Goal: Task Accomplishment & Management: Manage account settings

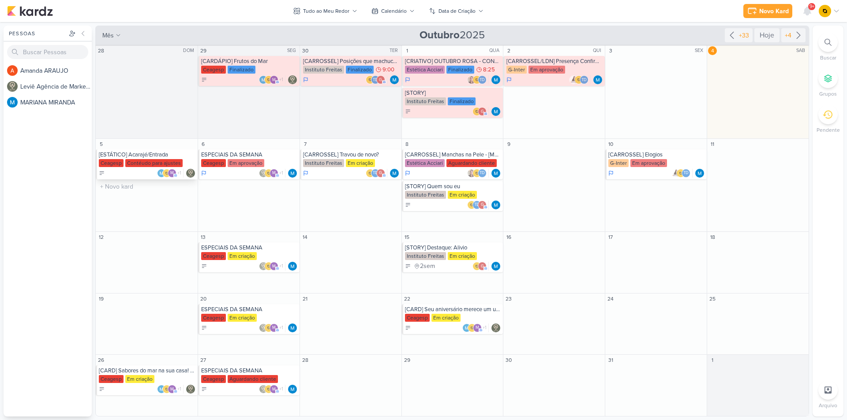
click at [163, 154] on div "[ESTÁTICO] Acarajé/Entrada" at bounding box center [147, 154] width 97 height 7
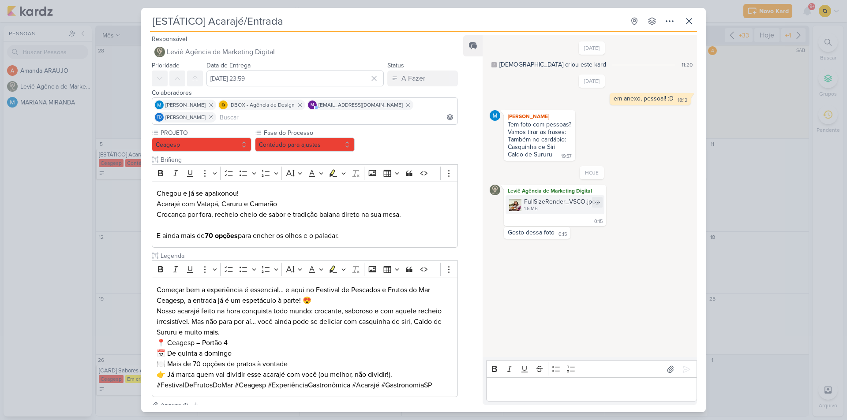
click at [543, 206] on div "FullSizeRender_VSCO.jpeg" at bounding box center [561, 201] width 75 height 9
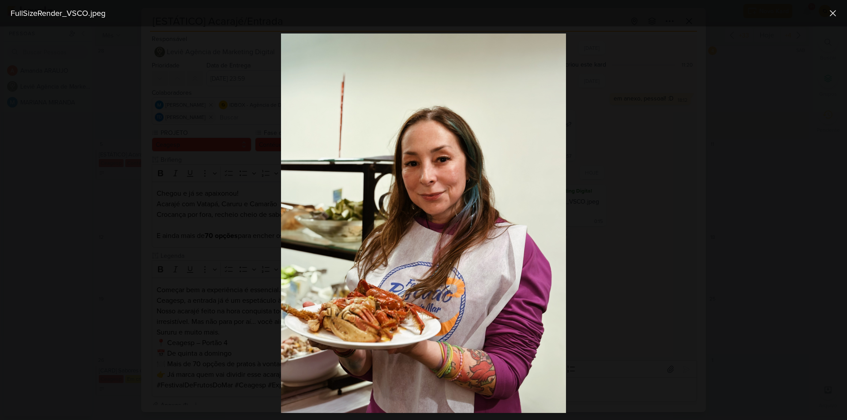
click at [234, 187] on div at bounding box center [423, 223] width 847 height 394
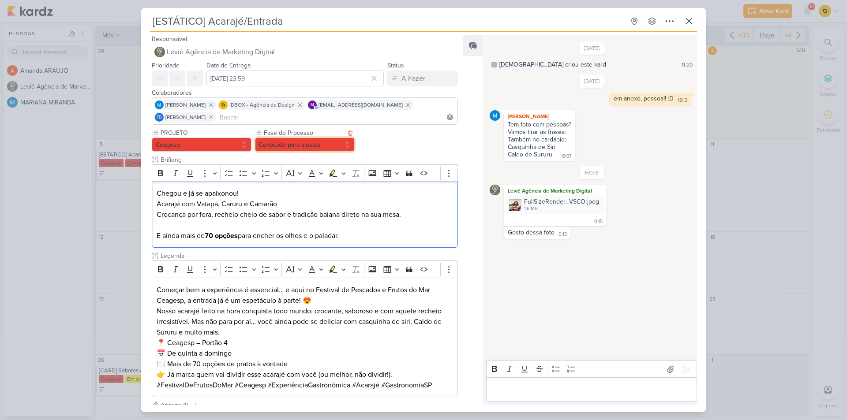
click at [330, 147] on button "Contéudo para ajustes" at bounding box center [305, 145] width 100 height 14
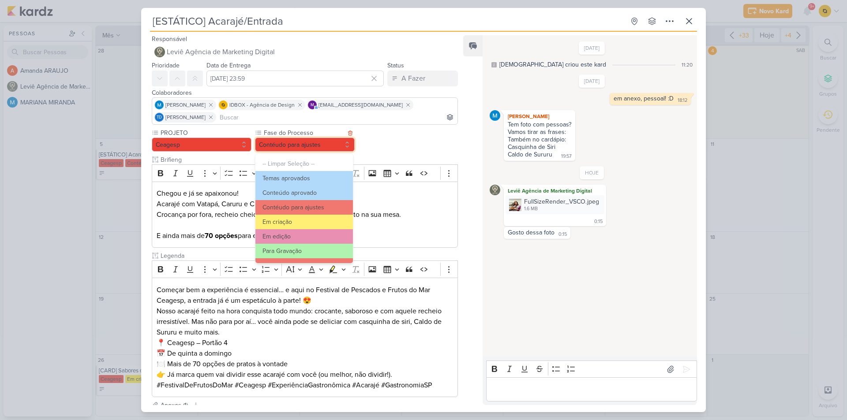
click at [297, 141] on button "Contéudo para ajustes" at bounding box center [305, 145] width 100 height 14
click at [394, 141] on div "PROJETO [GEOGRAPHIC_DATA] Fase do Processo" at bounding box center [305, 262] width 306 height 269
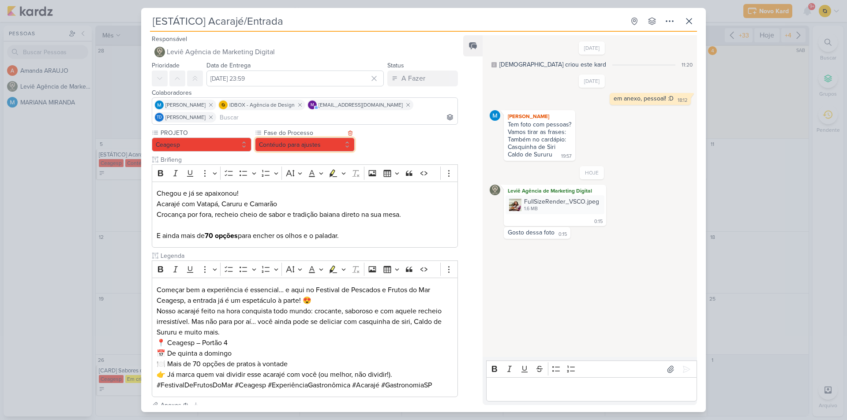
click at [345, 146] on button "Contéudo para ajustes" at bounding box center [305, 145] width 100 height 14
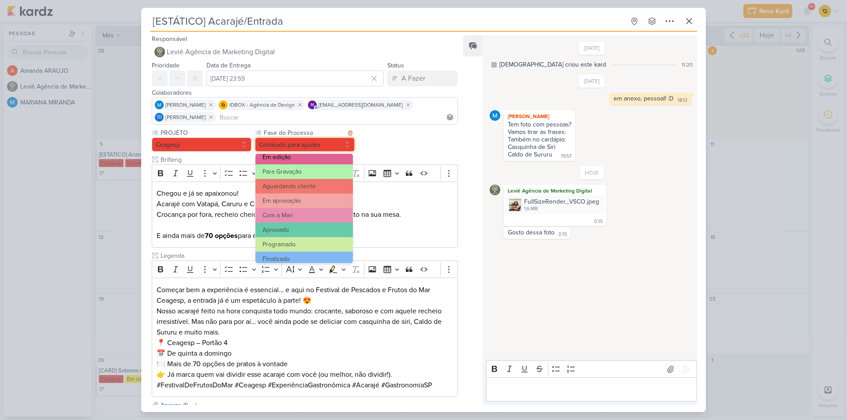
scroll to position [85, 0]
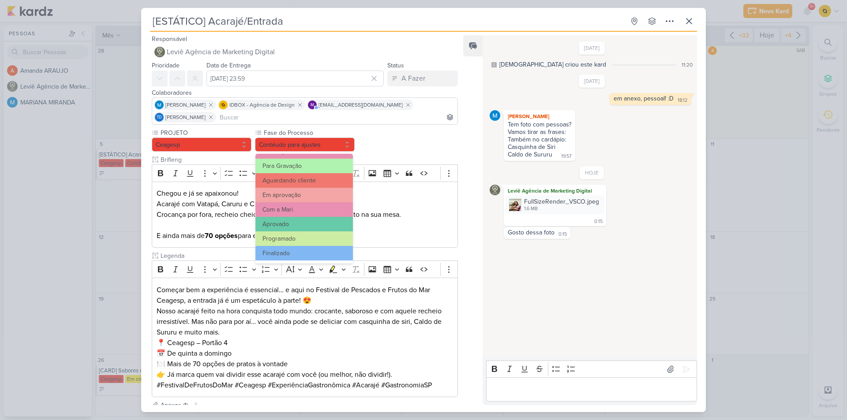
click at [598, 337] on div "[DATE] [DEMOGRAPHIC_DATA] criou este kard 11:20 [DATE] 18:12" at bounding box center [589, 196] width 213 height 321
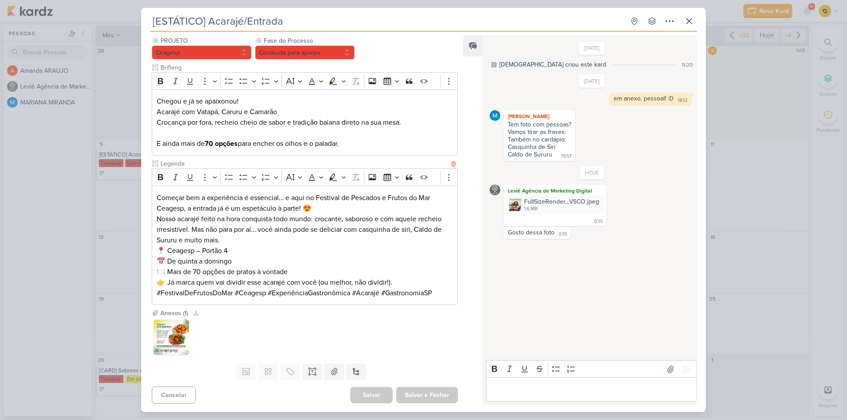
scroll to position [93, 0]
click at [183, 323] on icon at bounding box center [182, 325] width 4 height 5
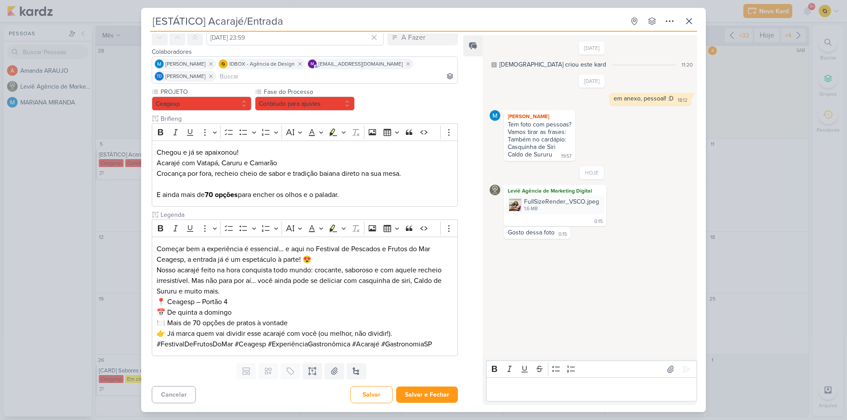
scroll to position [41, 0]
click at [669, 372] on icon at bounding box center [670, 369] width 9 height 9
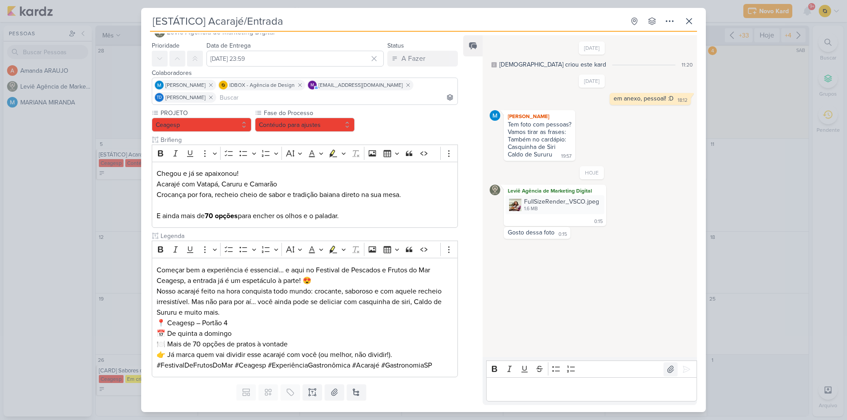
scroll to position [0, 0]
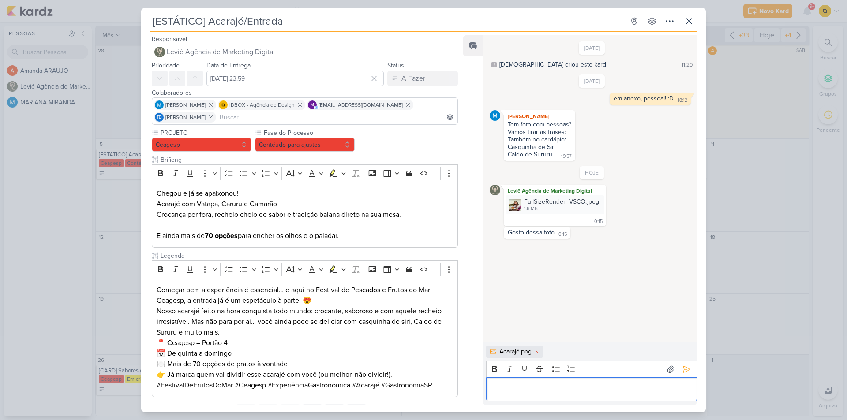
click at [529, 388] on p "Editor editing area: main" at bounding box center [591, 390] width 202 height 11
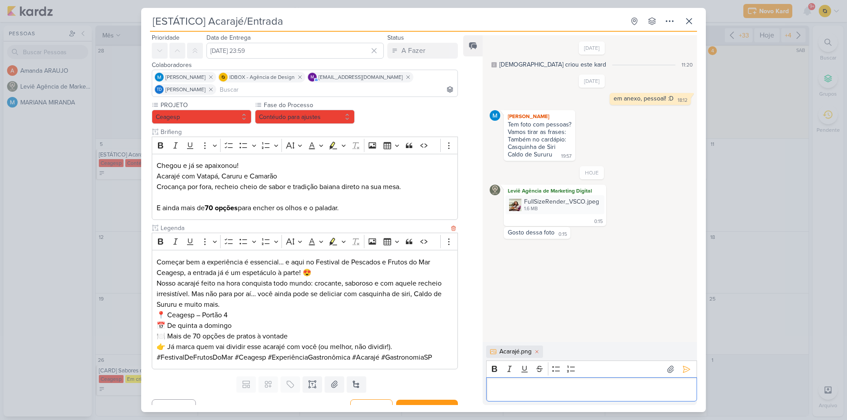
scroll to position [41, 0]
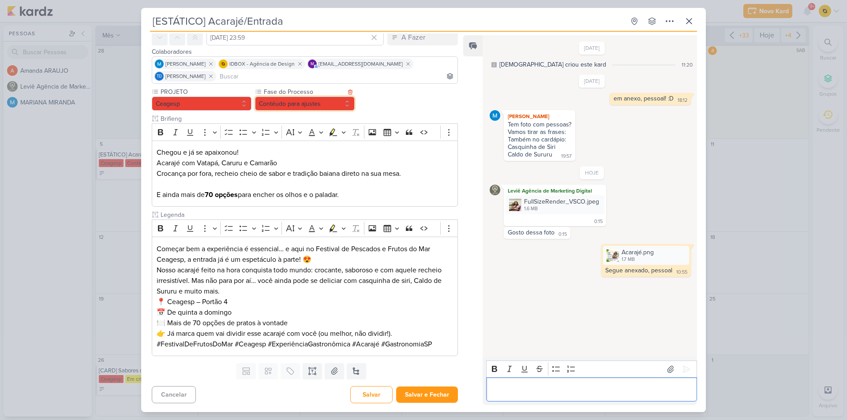
click at [317, 107] on button "Contéudo para ajustes" at bounding box center [305, 104] width 100 height 14
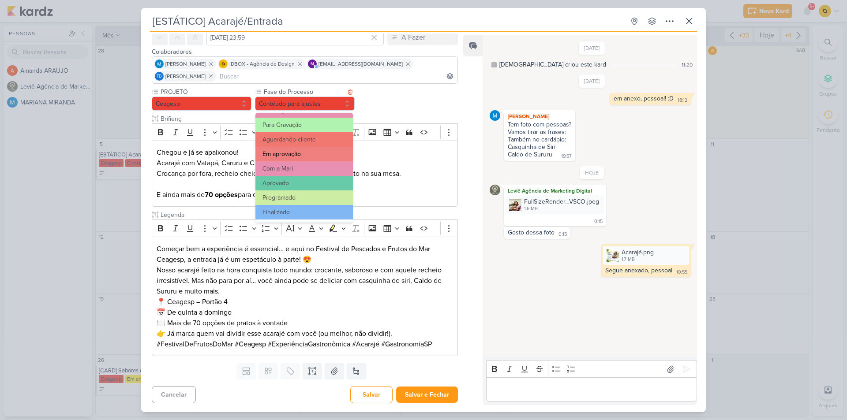
click at [301, 157] on button "Em aprovação" at bounding box center [303, 154] width 97 height 15
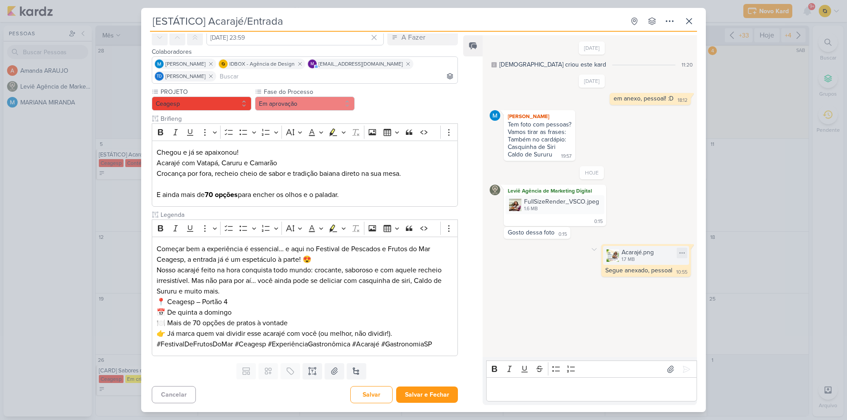
click at [639, 261] on div "1.7 MB" at bounding box center [637, 259] width 32 height 7
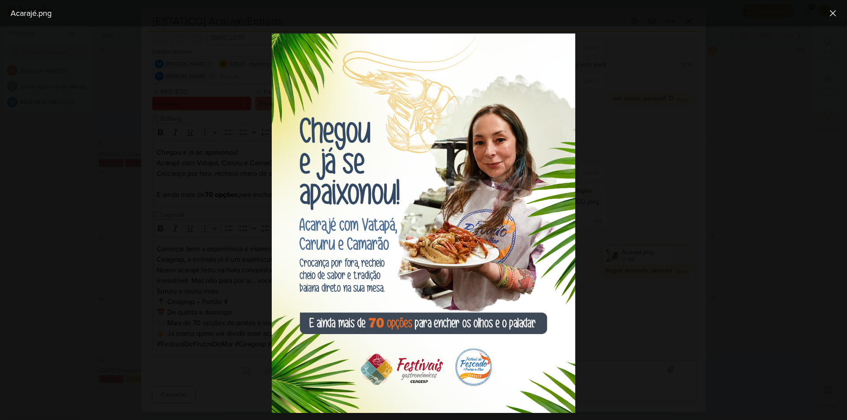
click at [639, 261] on div at bounding box center [423, 223] width 847 height 394
